Goal: Information Seeking & Learning: Learn about a topic

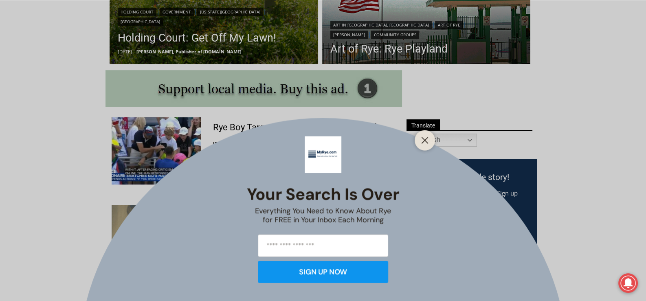
scroll to position [407, 0]
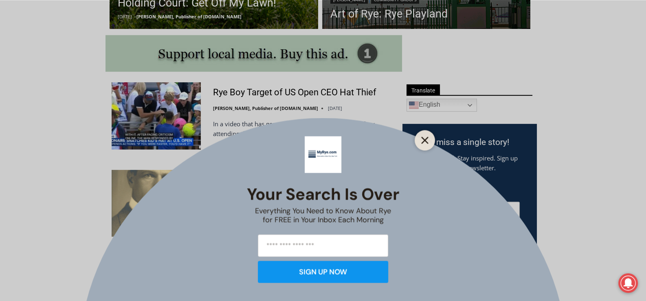
click at [426, 143] on icon "Close" at bounding box center [424, 140] width 7 height 7
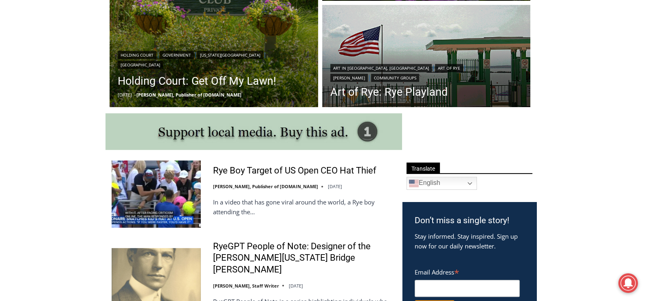
scroll to position [203, 0]
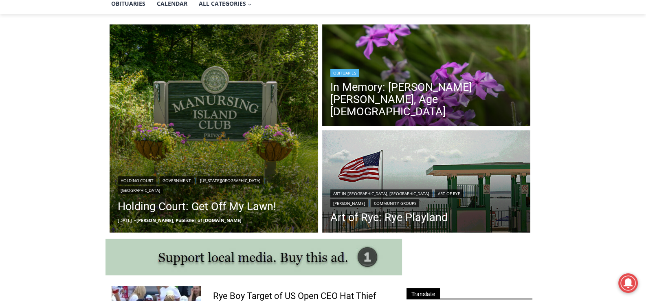
click at [411, 77] on div "Obituaries" at bounding box center [427, 72] width 192 height 10
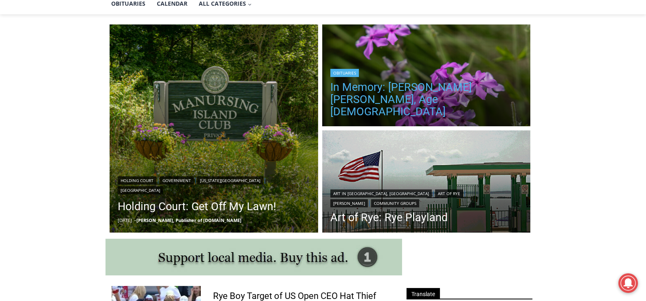
click at [405, 98] on link "In Memory: [PERSON_NAME] [PERSON_NAME], Age [DEMOGRAPHIC_DATA]" at bounding box center [427, 99] width 192 height 37
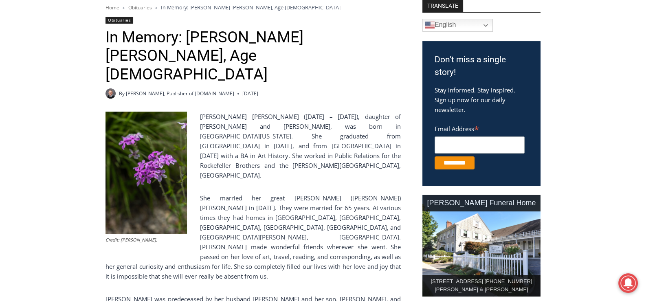
scroll to position [271, 0]
